Goal: Communication & Community: Answer question/provide support

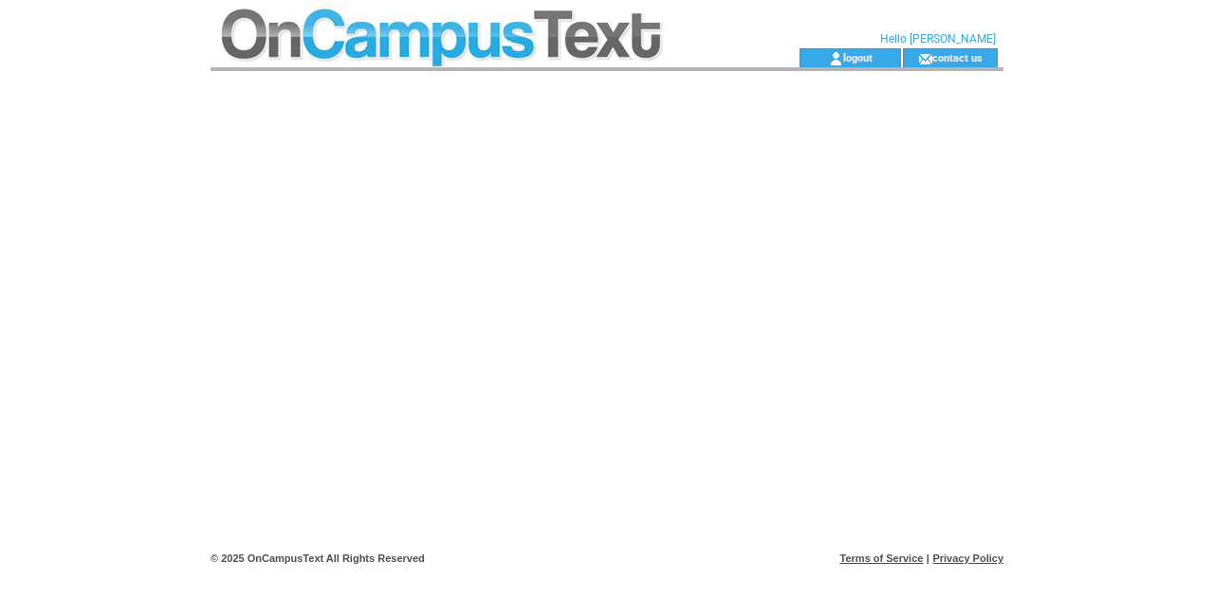
click at [330, 42] on td at bounding box center [471, 24] width 521 height 48
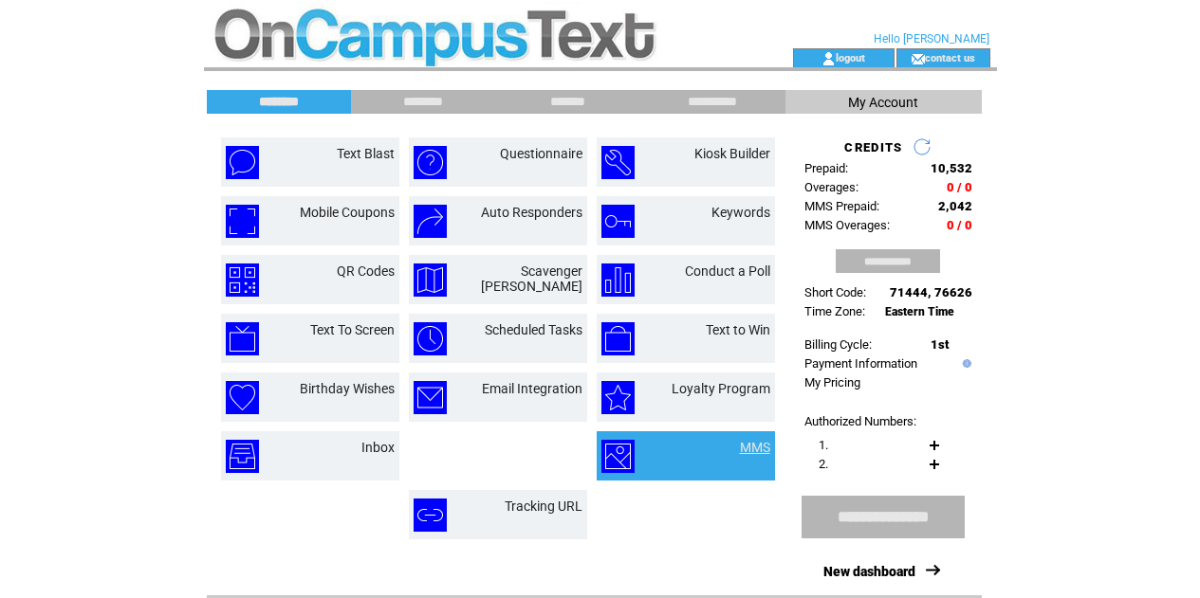
click at [753, 449] on link "MMS" at bounding box center [755, 447] width 30 height 15
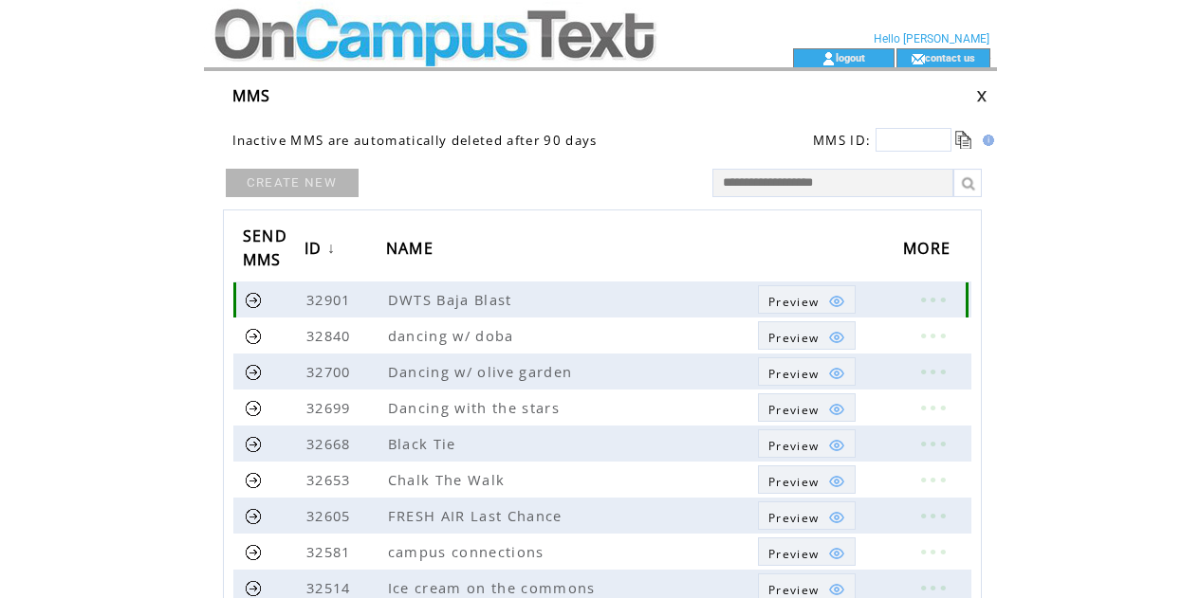
click at [785, 296] on span "Preview" at bounding box center [793, 302] width 50 height 16
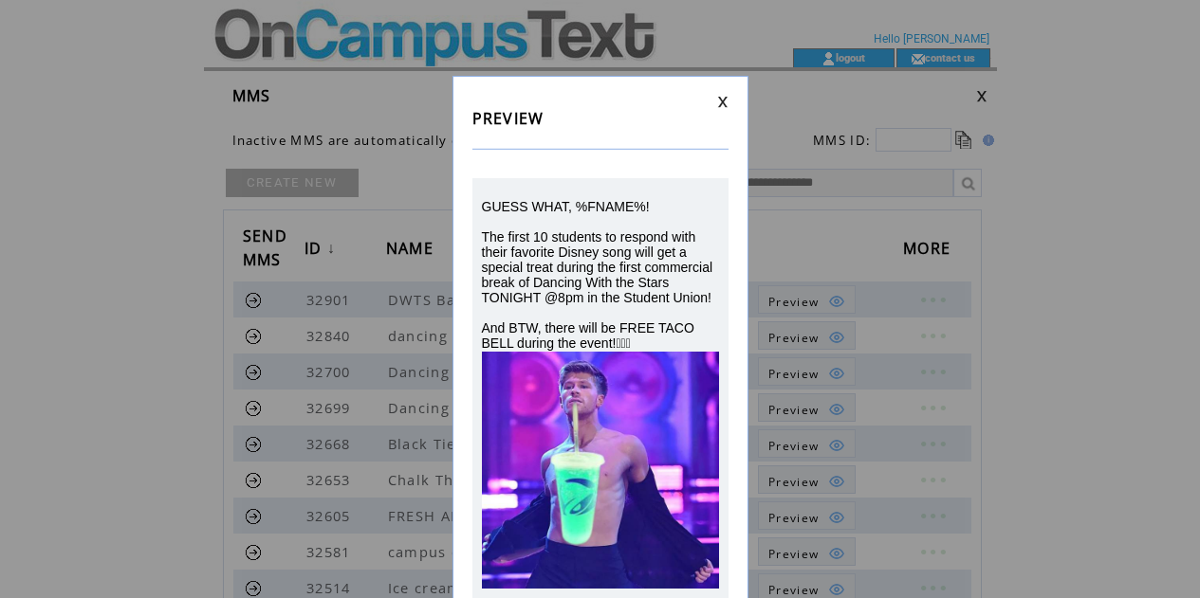
click at [714, 105] on td at bounding box center [600, 102] width 256 height 12
click at [738, 101] on div "PREVIEW GUESS WHAT, %FNAME%! The first 10 students to respond with their favori…" at bounding box center [600, 347] width 296 height 543
click at [721, 104] on link at bounding box center [722, 102] width 11 height 12
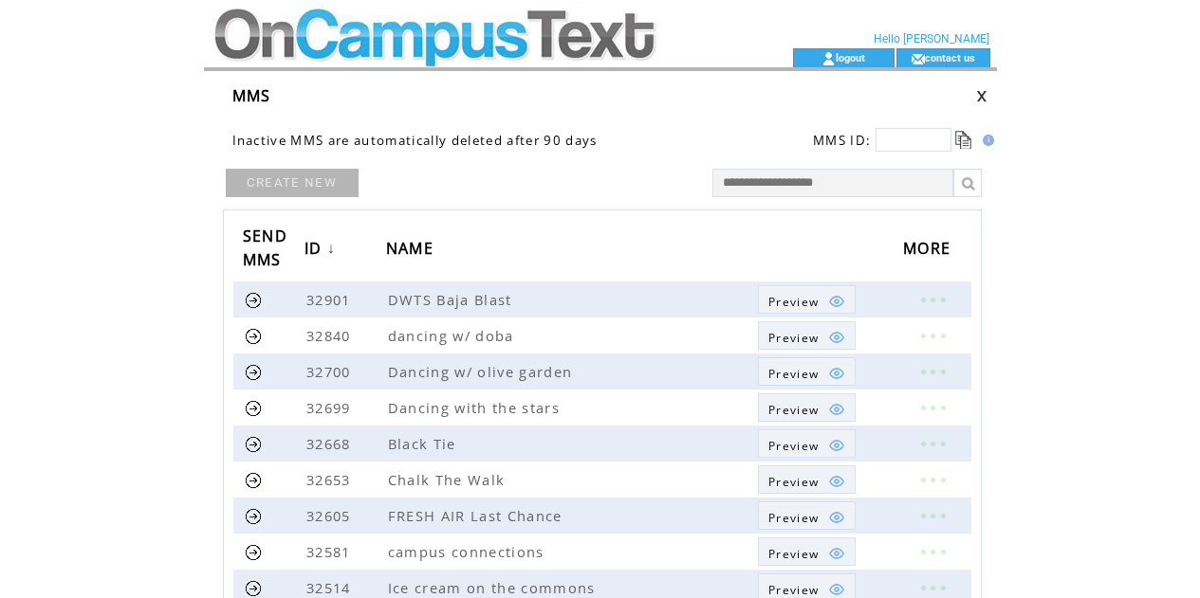
click at [531, 57] on td at bounding box center [464, 57] width 521 height 19
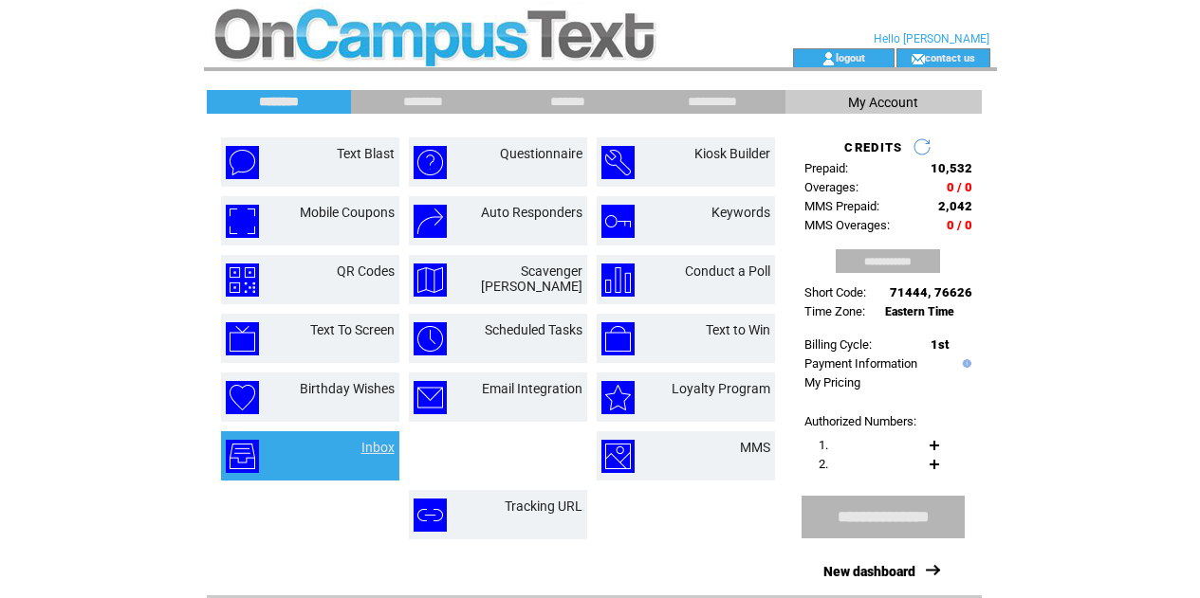
click at [373, 447] on link "Inbox" at bounding box center [377, 447] width 33 height 15
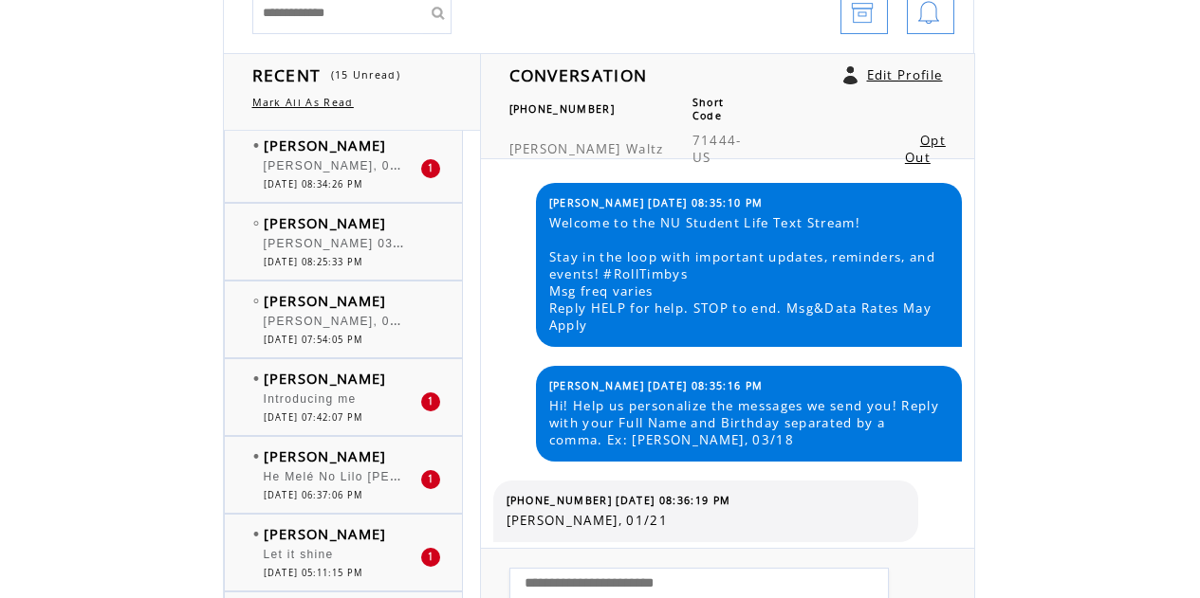
scroll to position [247, 0]
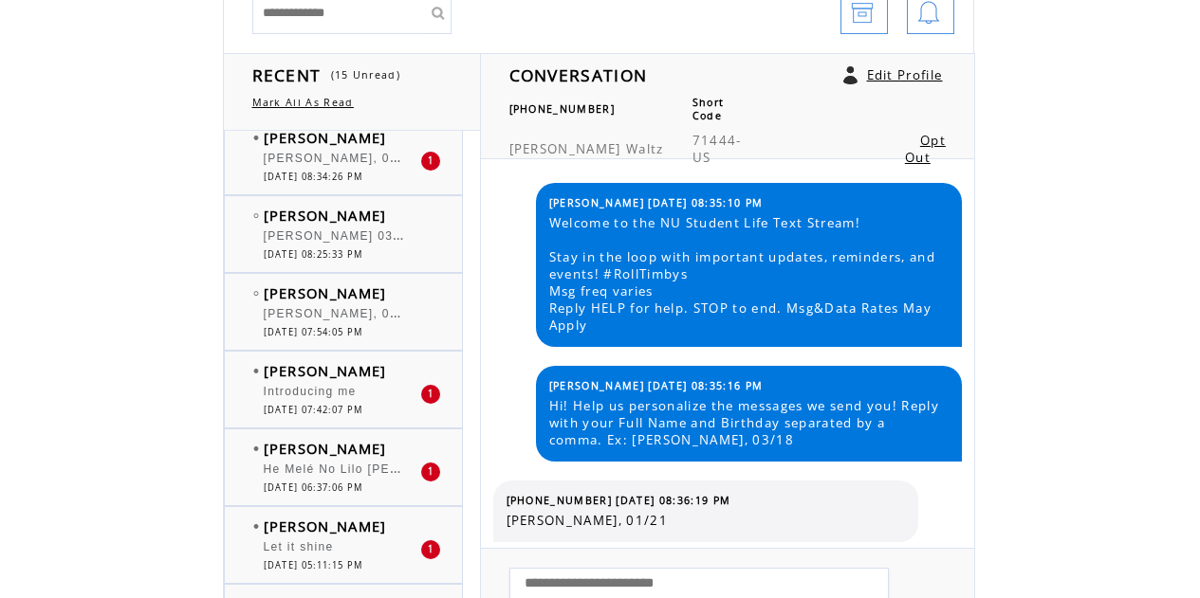
click at [331, 402] on div "Introducing me" at bounding box center [342, 394] width 156 height 19
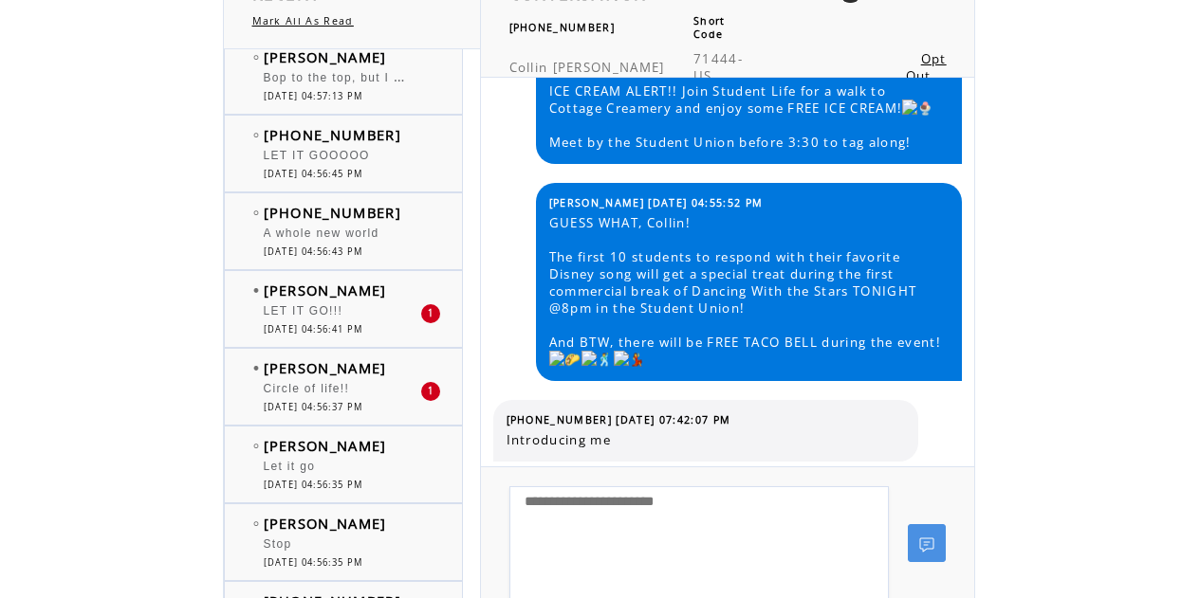
scroll to position [1182, 0]
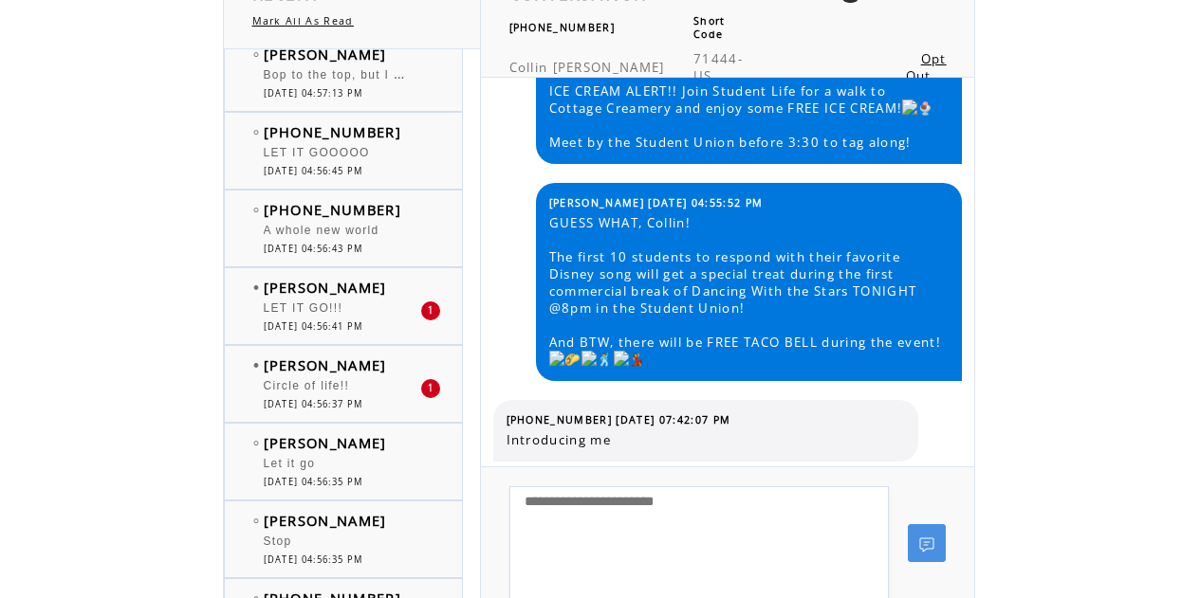
click at [338, 410] on span "[DATE] 04:56:37 PM" at bounding box center [314, 404] width 100 height 12
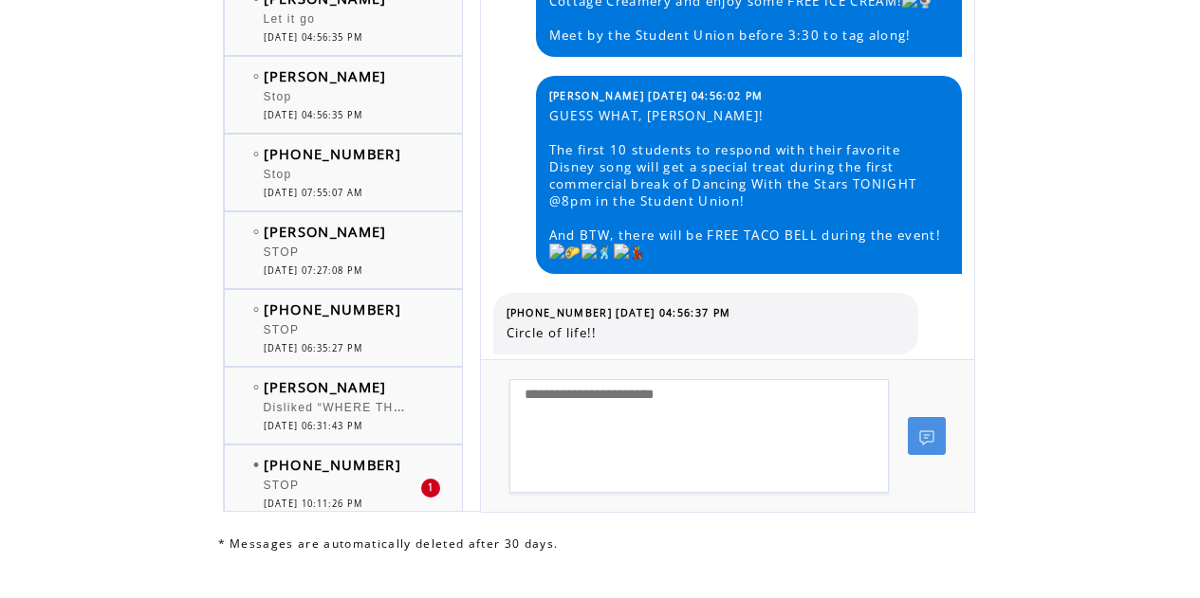
scroll to position [1520, 0]
click at [326, 413] on span "Disliked “WHERE THE HECK DA FUNCTION?! Ladies and gentlemen, it is time for the…" at bounding box center [1214, 406] width 1900 height 13
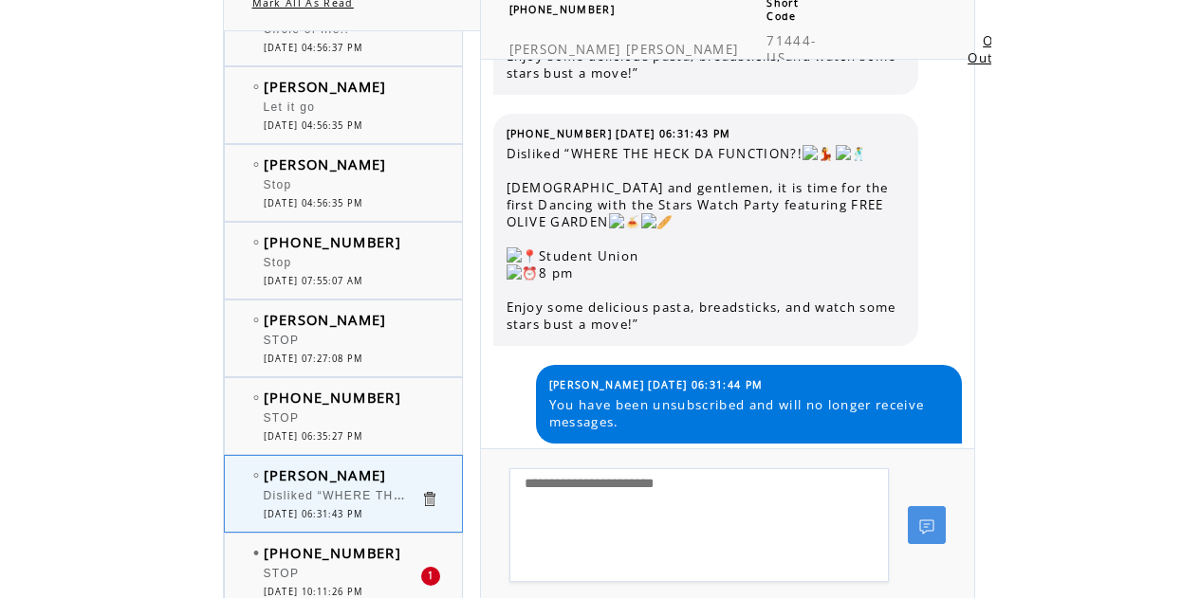
scroll to position [319, 0]
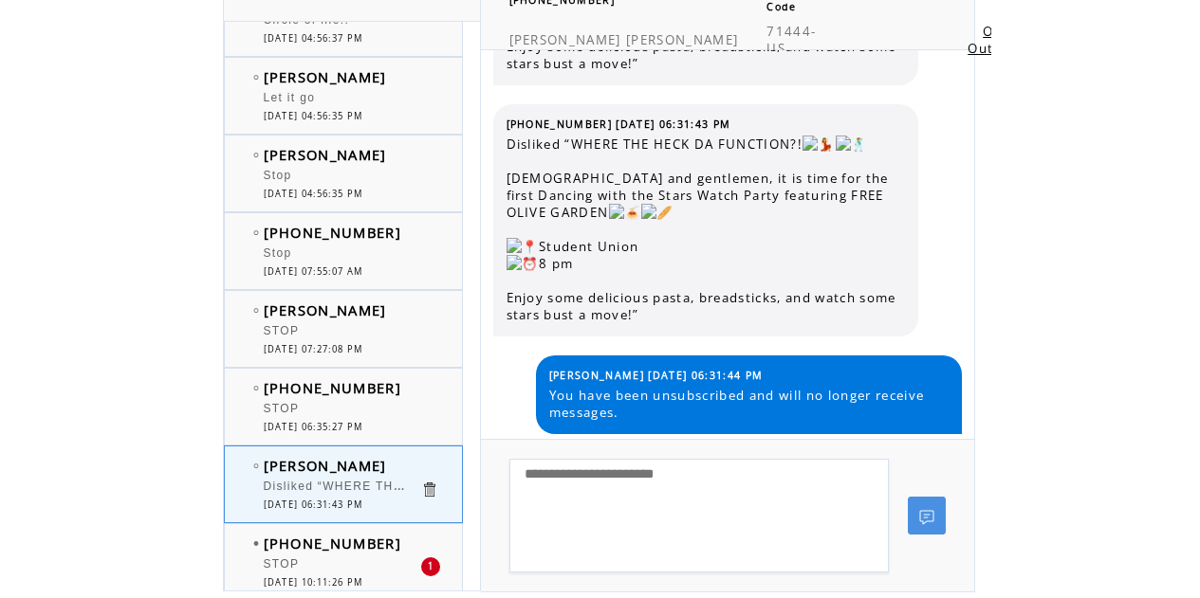
click at [341, 422] on span "[DATE] 06:35:27 PM" at bounding box center [314, 427] width 100 height 12
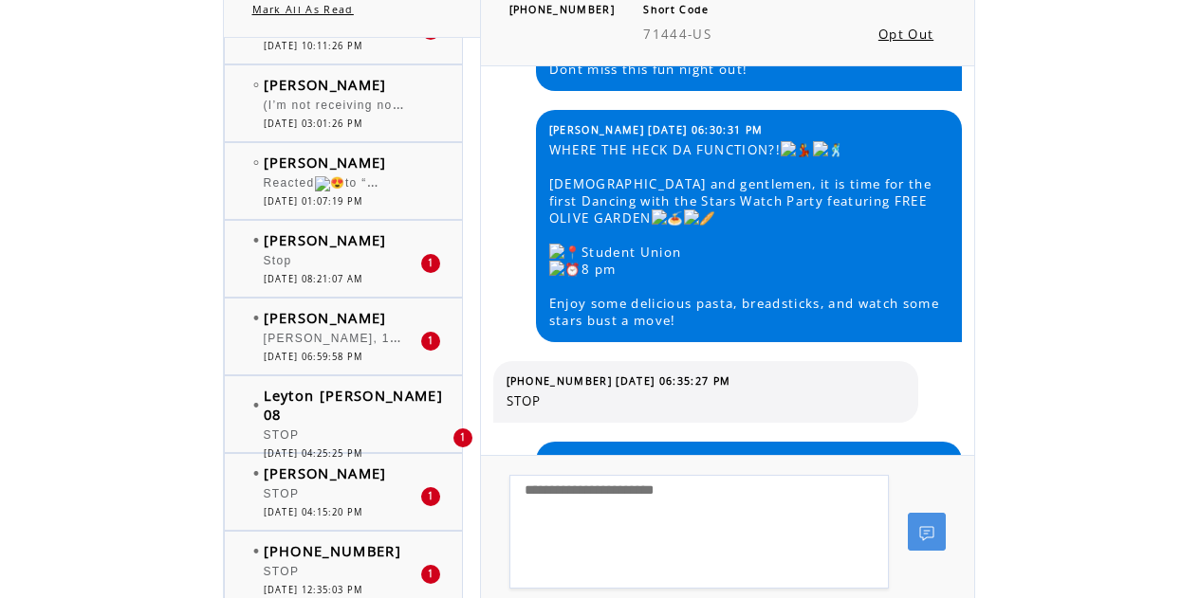
scroll to position [582, 0]
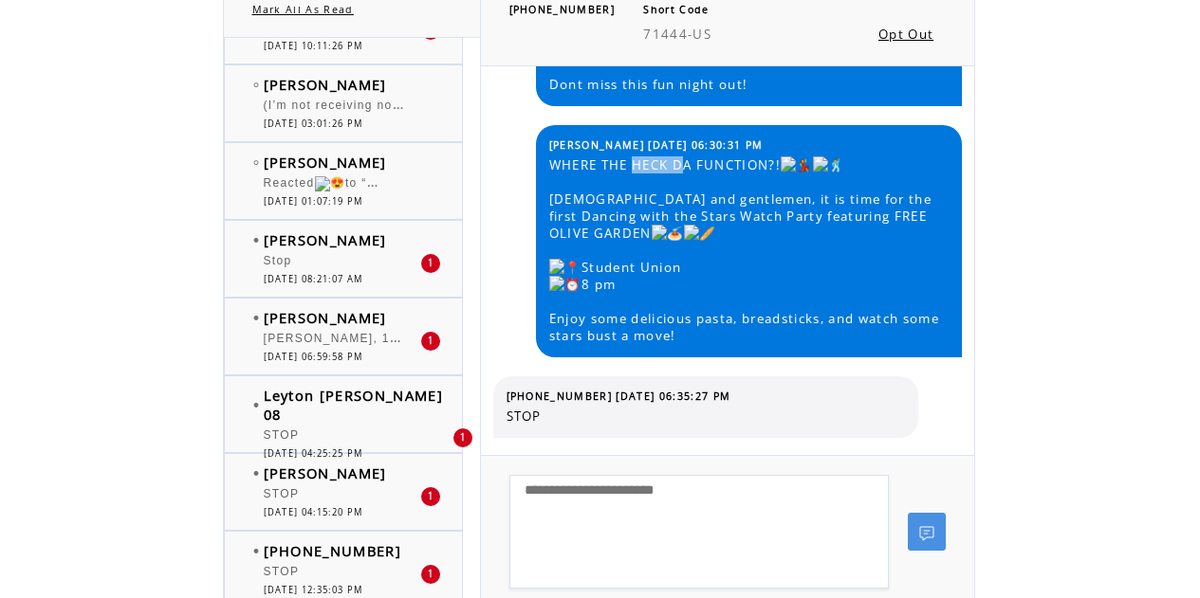
drag, startPoint x: 634, startPoint y: 171, endPoint x: 681, endPoint y: 181, distance: 47.6
click at [681, 181] on span "WHERE THE HECK DA FUNCTION?! [DEMOGRAPHIC_DATA] and gentlemen, it is time for t…" at bounding box center [748, 250] width 398 height 188
click at [684, 188] on span "WHERE THE HECK DA FUNCTION?! [DEMOGRAPHIC_DATA] and gentlemen, it is time for t…" at bounding box center [748, 250] width 398 height 188
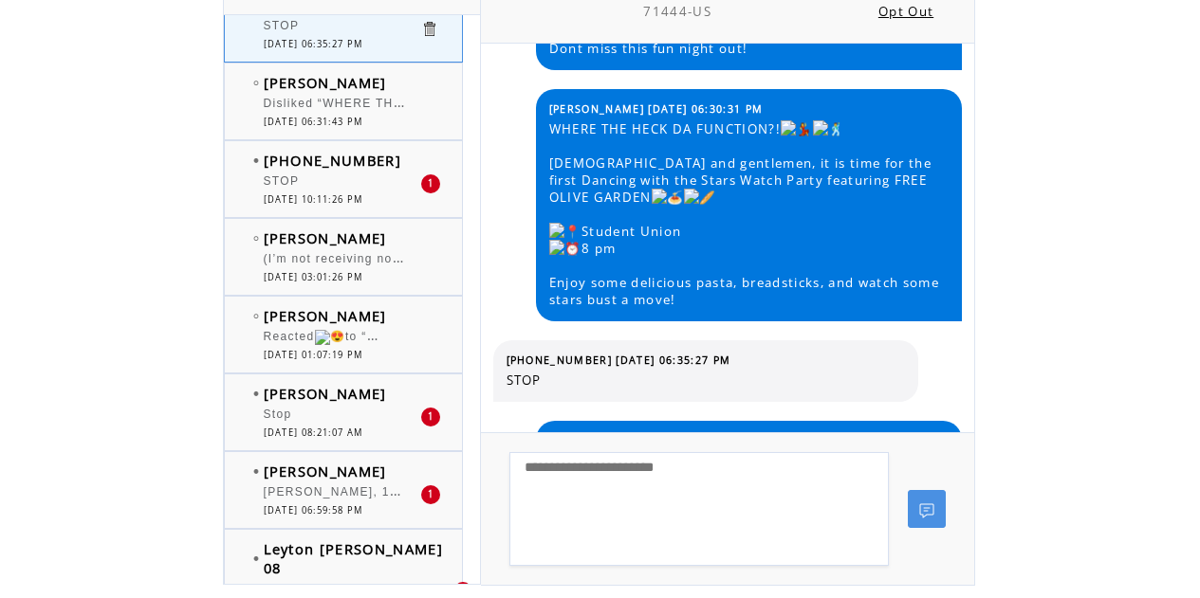
scroll to position [1894, 0]
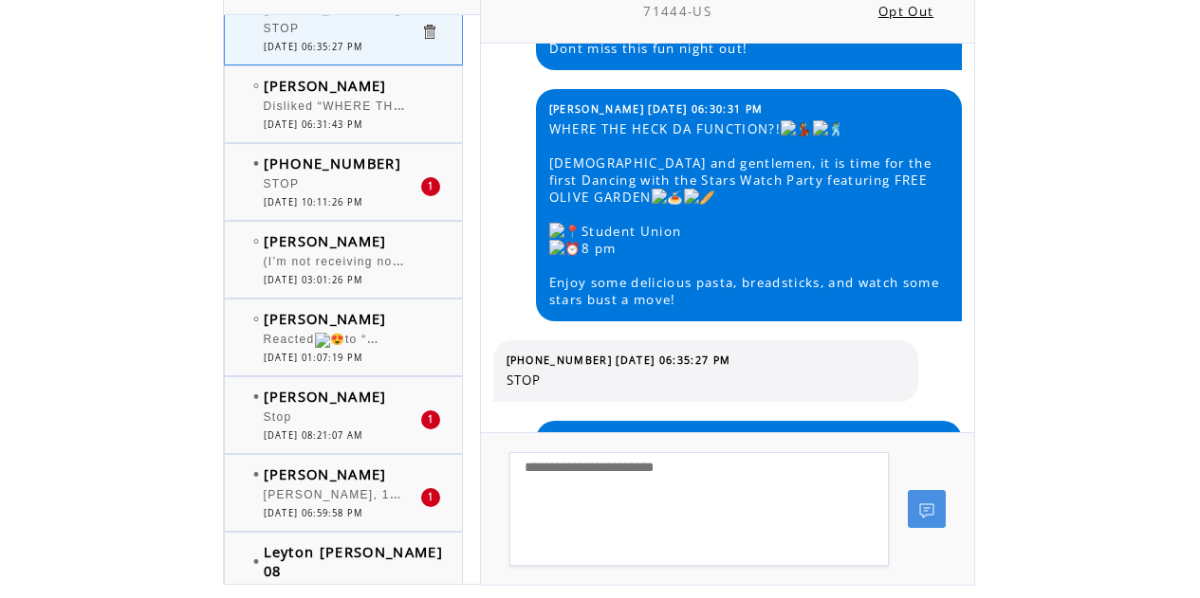
click at [297, 359] on span "[DATE] 01:07:19 PM" at bounding box center [314, 358] width 100 height 12
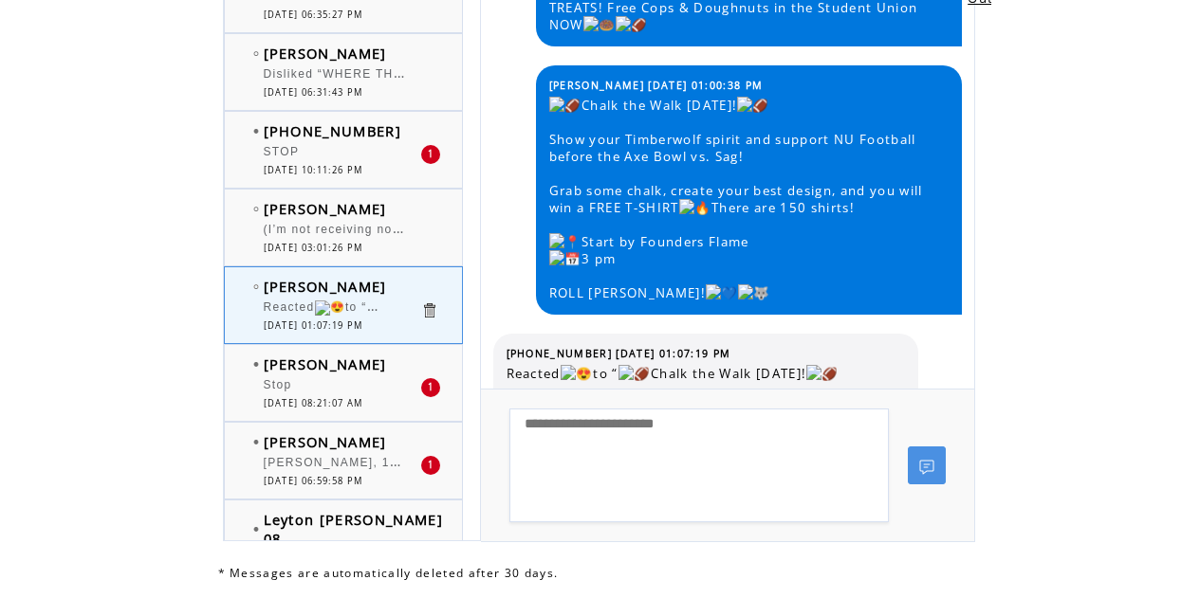
scroll to position [71, 0]
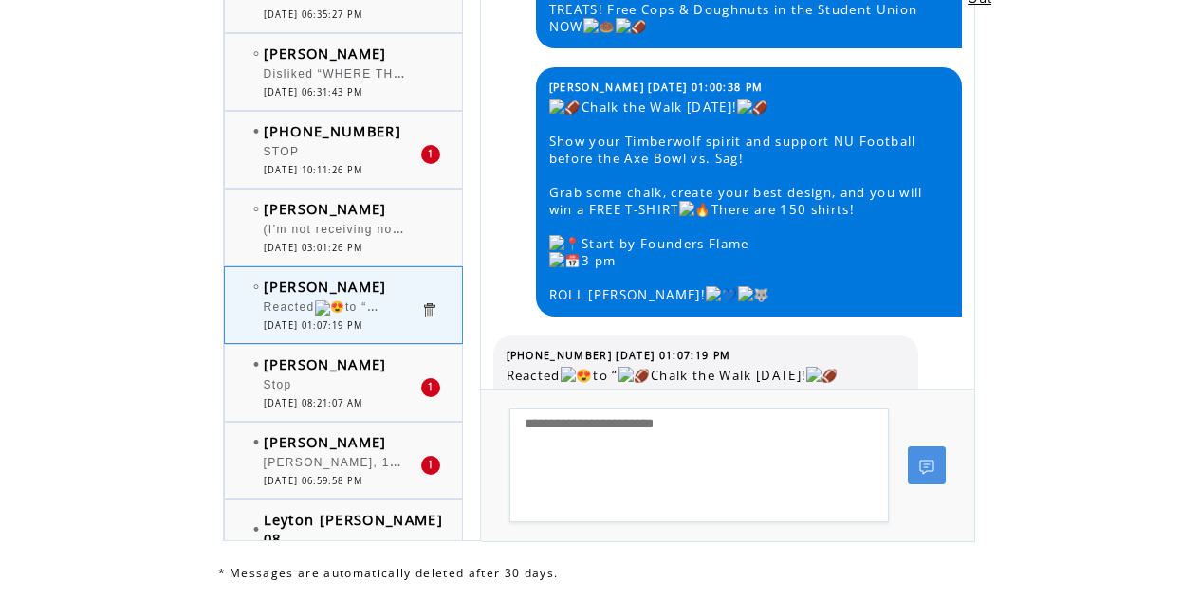
click at [626, 124] on span "Chalk the Walk TODAY! Show your Timberwolf spirit and support NU Football befor…" at bounding box center [748, 201] width 398 height 205
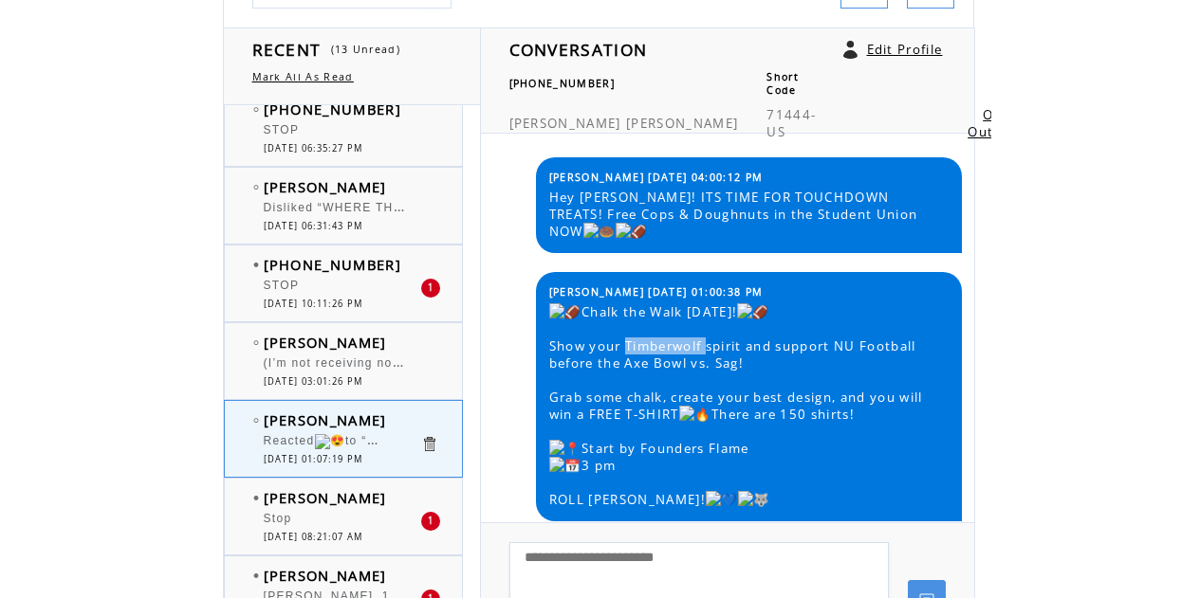
scroll to position [239, 0]
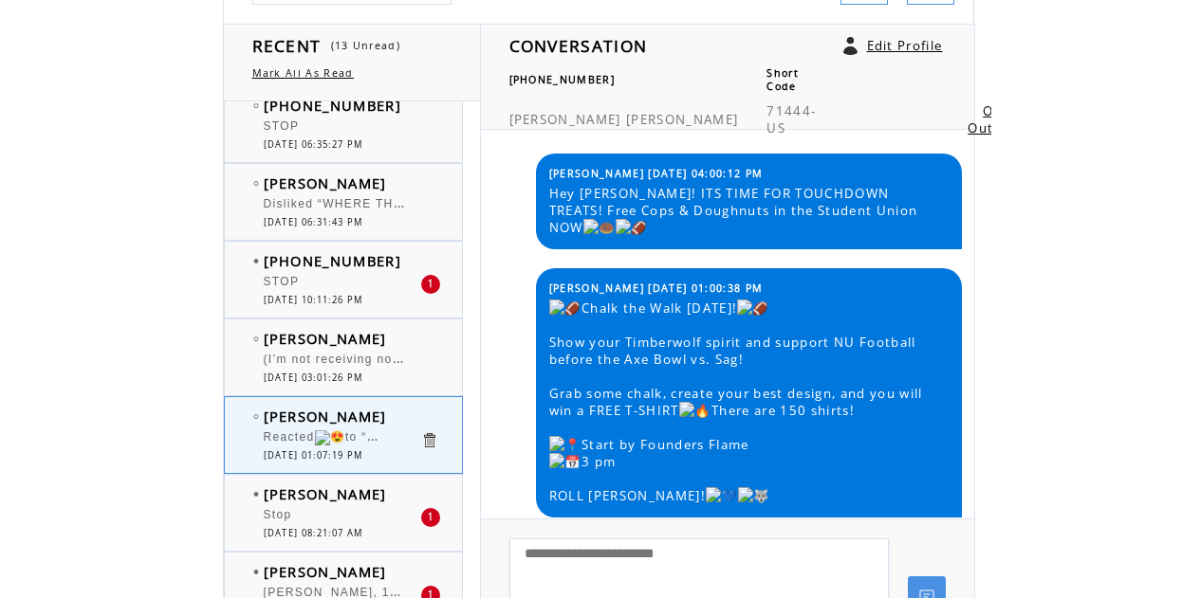
click at [724, 300] on span "Chalk the Walk TODAY! Show your Timberwolf spirit and support NU Football befor…" at bounding box center [748, 402] width 398 height 205
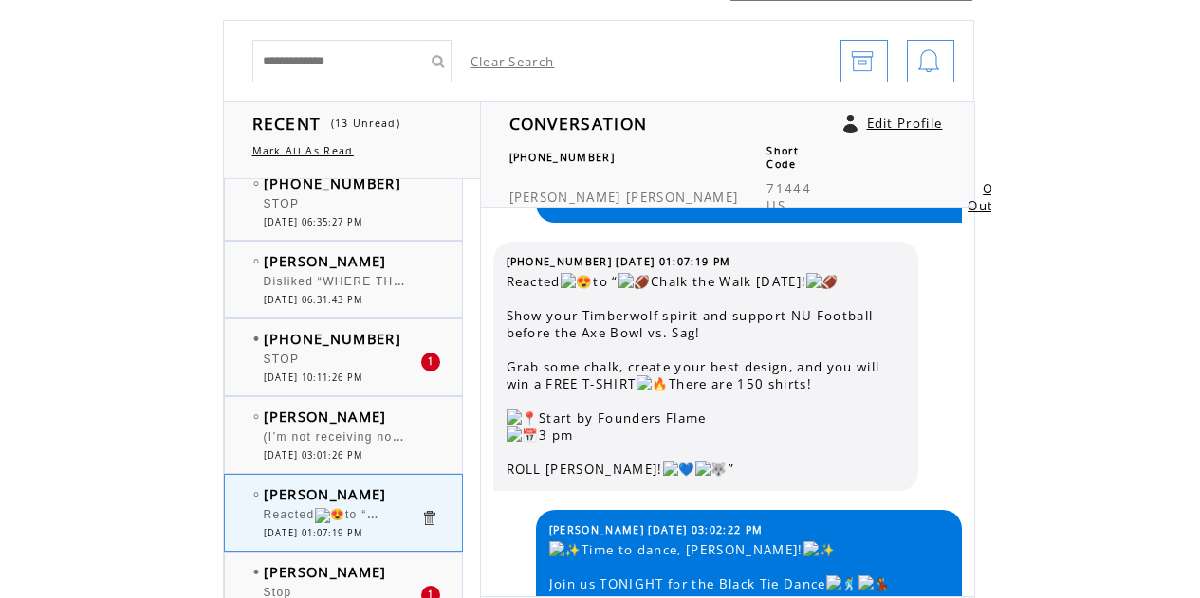
scroll to position [160, 0]
